Goal: Task Accomplishment & Management: Use online tool/utility

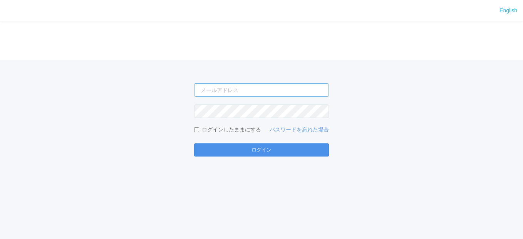
type input "[EMAIL_ADDRESS][DOMAIN_NAME]"
click at [249, 150] on button "ログイン" at bounding box center [261, 149] width 135 height 13
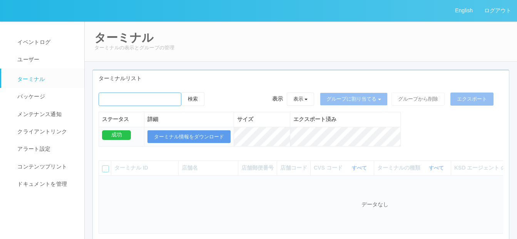
click at [115, 97] on input "emailSearch" at bounding box center [140, 98] width 83 height 13
type input "[PERSON_NAME]"
click at [200, 99] on button "検索" at bounding box center [192, 99] width 23 height 14
click at [192, 98] on button "検索" at bounding box center [192, 99] width 23 height 14
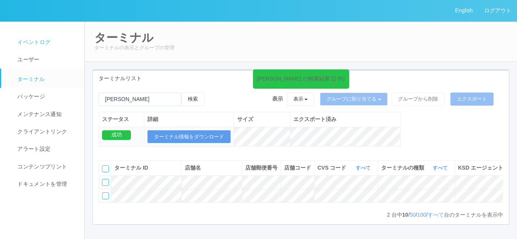
click at [27, 41] on span "イベントログ" at bounding box center [32, 42] width 35 height 6
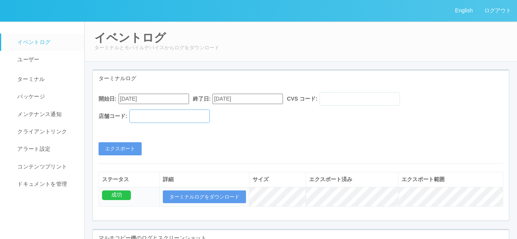
click at [147, 118] on input "text" at bounding box center [169, 115] width 80 height 13
paste input "660199"
type input "660199"
click at [273, 96] on input "[DATE]" at bounding box center [247, 99] width 70 height 10
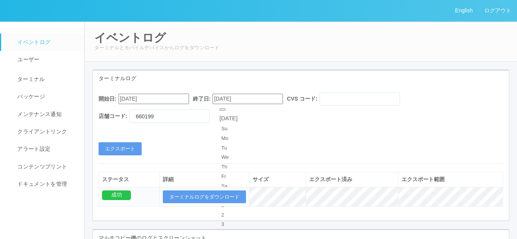
type input "[DATE]"
click at [179, 99] on input "[DATE]" at bounding box center [154, 99] width 70 height 10
click at [131, 110] on button "button" at bounding box center [128, 109] width 6 height 2
type input "[DATE]"
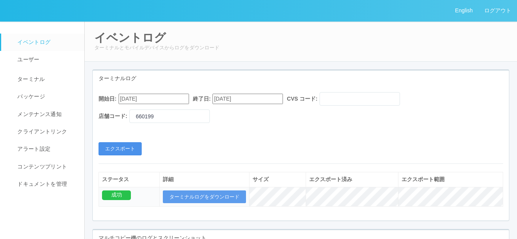
click at [131, 150] on button "エクスポート" at bounding box center [120, 148] width 43 height 13
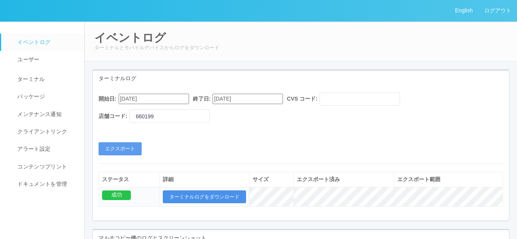
click at [197, 192] on button "ターミナルログをダウンロード" at bounding box center [204, 196] width 83 height 13
